Goal: Task Accomplishment & Management: Manage account settings

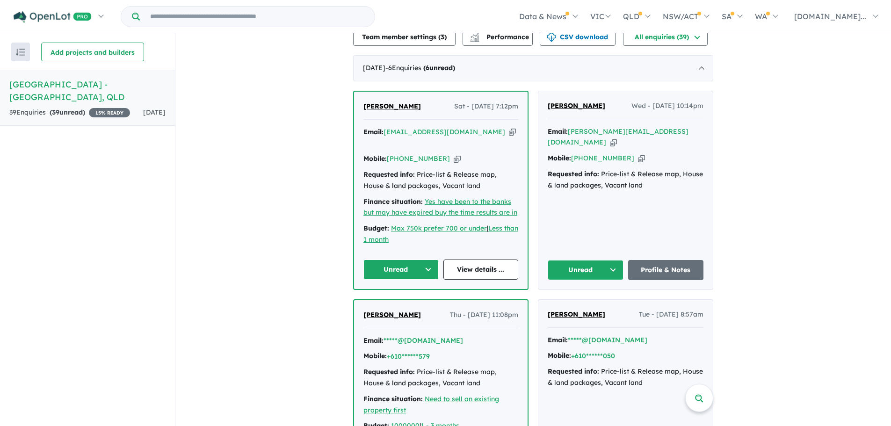
scroll to position [281, 0]
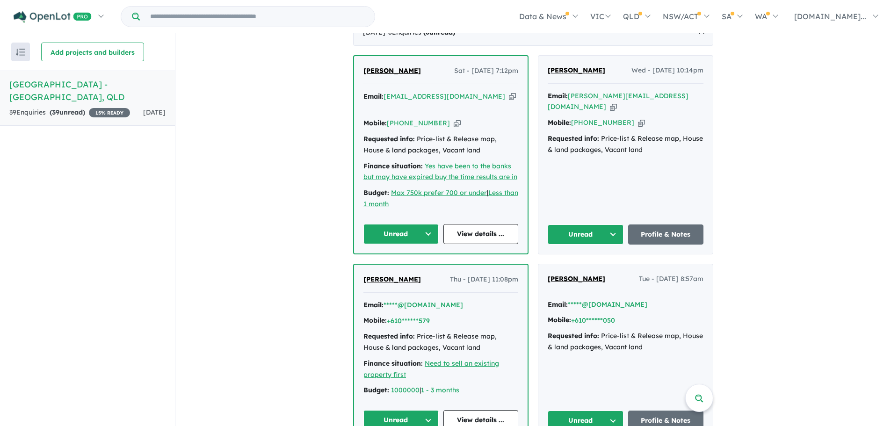
click at [617, 102] on icon "button" at bounding box center [613, 107] width 7 height 10
drag, startPoint x: 612, startPoint y: 53, endPoint x: 569, endPoint y: 60, distance: 43.5
click at [569, 65] on div "[PERSON_NAME] Wed - [DATE] 10:14pm" at bounding box center [625, 74] width 156 height 19
click at [638, 118] on icon "button" at bounding box center [641, 123] width 7 height 10
copy span "[PERSON_NAME]"
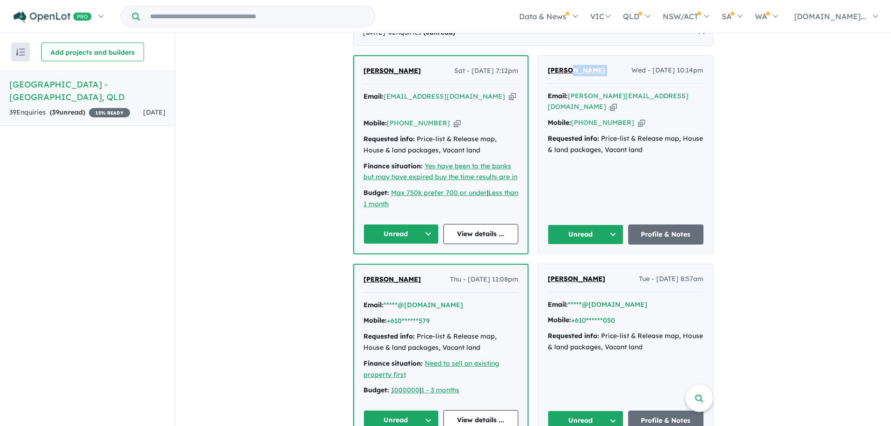
click at [617, 102] on icon "button" at bounding box center [613, 107] width 7 height 10
copy span "[PERSON_NAME]"
drag, startPoint x: 672, startPoint y: 79, endPoint x: 668, endPoint y: 79, distance: 4.7
click at [617, 102] on icon "button" at bounding box center [613, 107] width 7 height 10
copy span "[PERSON_NAME]"
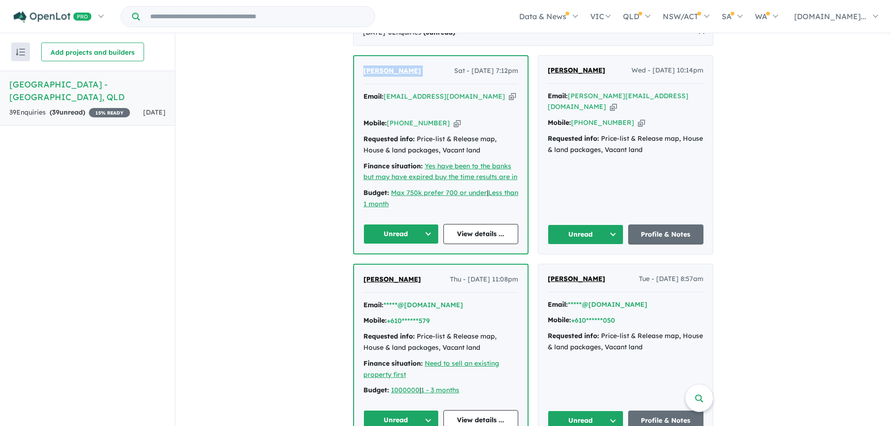
drag, startPoint x: 422, startPoint y: 58, endPoint x: 360, endPoint y: 55, distance: 61.8
click at [360, 56] on div "[PERSON_NAME] Sat - [DATE] 7:12pm Email: [EMAIL_ADDRESS][DOMAIN_NAME] Copied! M…" at bounding box center [440, 154] width 173 height 197
click at [454, 118] on icon "button" at bounding box center [457, 123] width 7 height 10
copy span "[PERSON_NAME]"
click at [509, 92] on icon "button" at bounding box center [512, 97] width 7 height 10
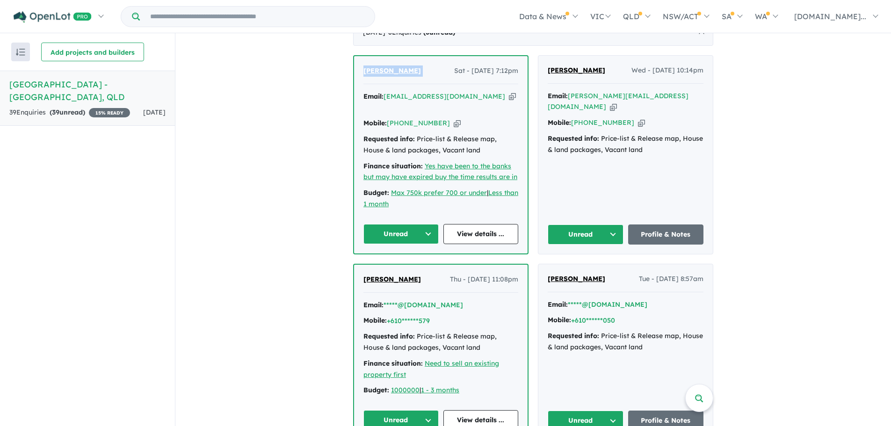
copy span "[PERSON_NAME]"
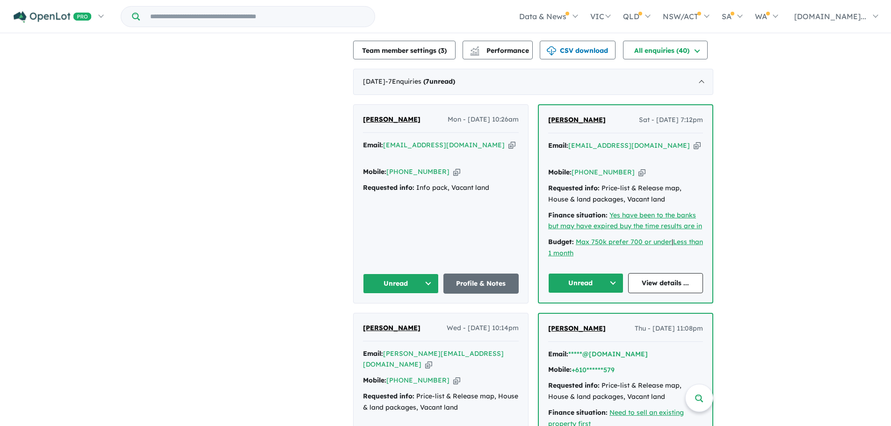
scroll to position [234, 0]
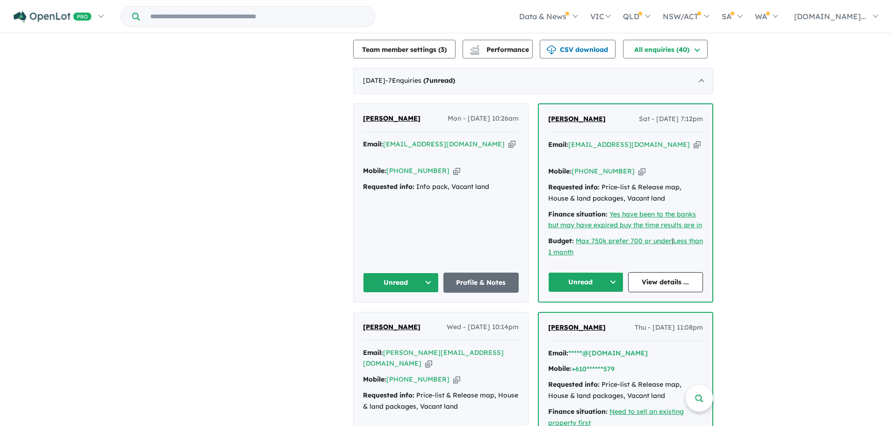
drag, startPoint x: 417, startPoint y: 106, endPoint x: 360, endPoint y: 103, distance: 57.6
click at [360, 104] on div "Scott Thompson Mon - 22/09/2025, 10:26am Email: thomo506@me.com Copied! Mobile:…" at bounding box center [440, 203] width 174 height 198
copy span "Scott Thompson"
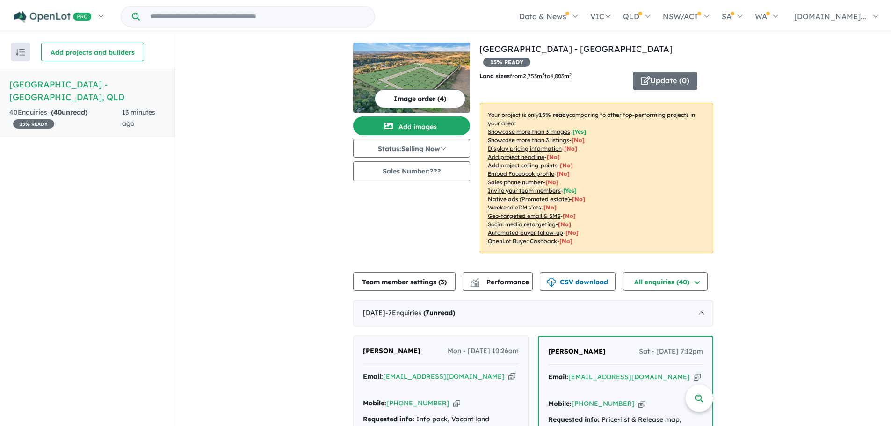
drag, startPoint x: 442, startPoint y: 381, endPoint x: 309, endPoint y: 422, distance: 139.9
click at [453, 398] on icon "button" at bounding box center [456, 403] width 7 height 10
copy span "Scott Thompson"
click at [508, 372] on icon "button" at bounding box center [511, 377] width 7 height 10
copy span "Scott Thompson"
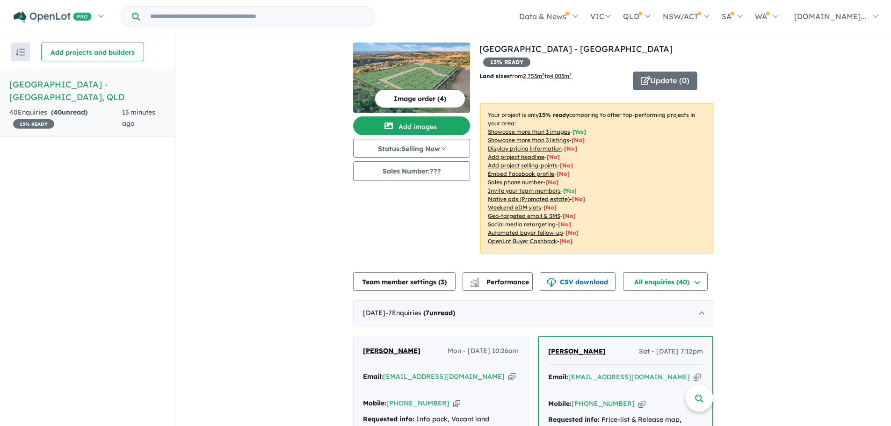
click at [508, 372] on icon "button" at bounding box center [511, 377] width 7 height 10
copy span "Scott Thompson"
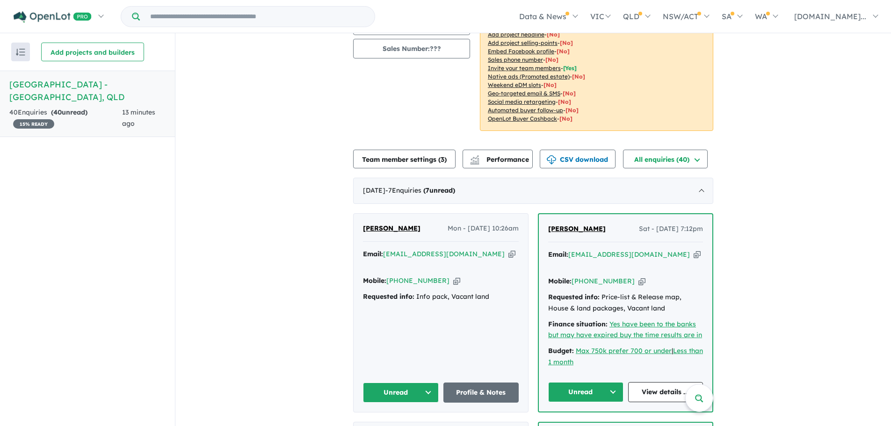
scroll to position [140, 0]
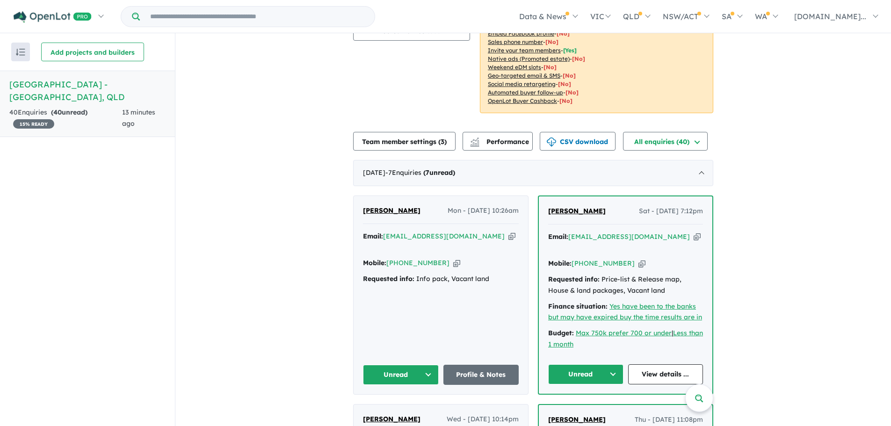
click at [641, 231] on div "Email: tnbatkins@gmail.com Copied!" at bounding box center [625, 242] width 155 height 22
click at [693, 232] on icon "button" at bounding box center [696, 237] width 7 height 10
